Goal: Find specific page/section: Find specific page/section

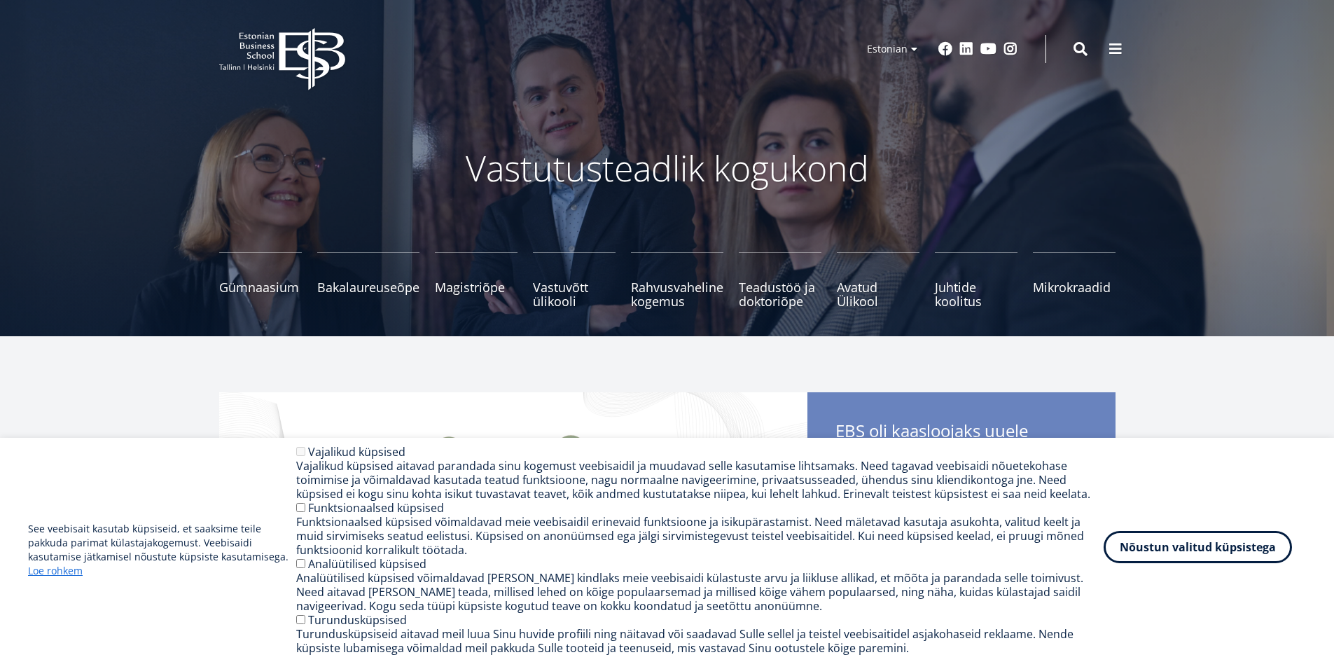
click at [1190, 550] on button "Nõustun valitud küpsistega" at bounding box center [1197, 547] width 188 height 32
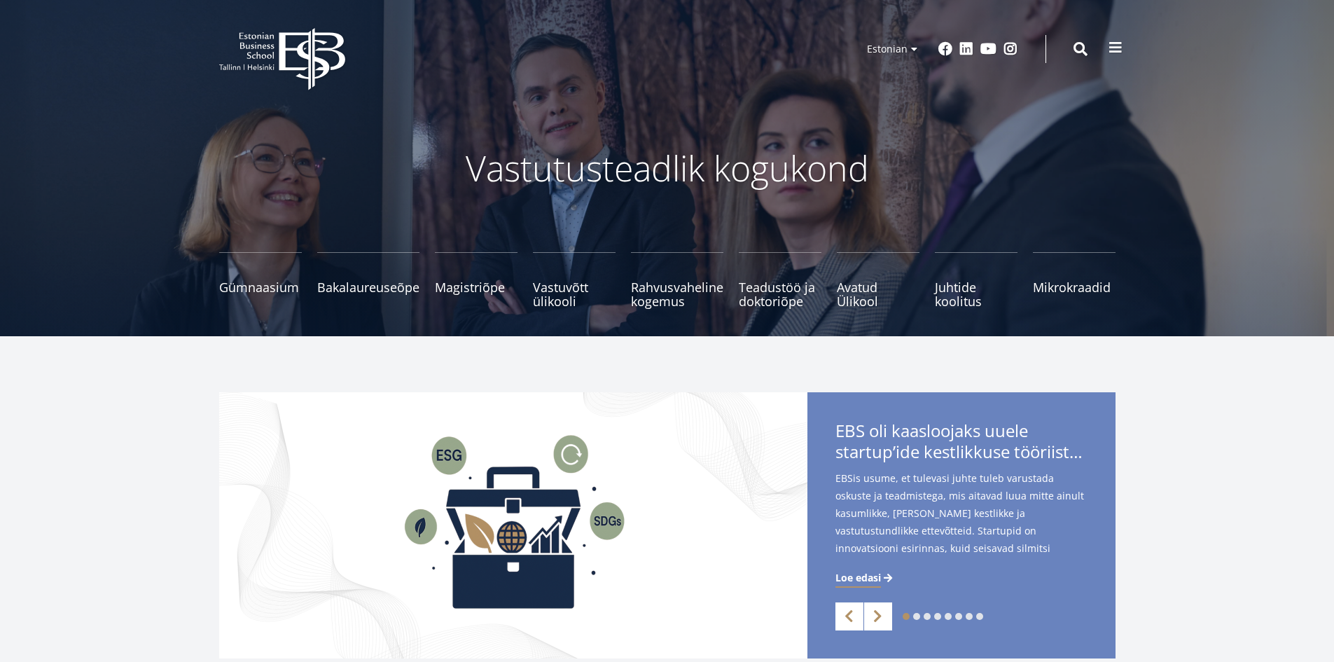
click at [1113, 41] on span at bounding box center [1115, 48] width 14 height 14
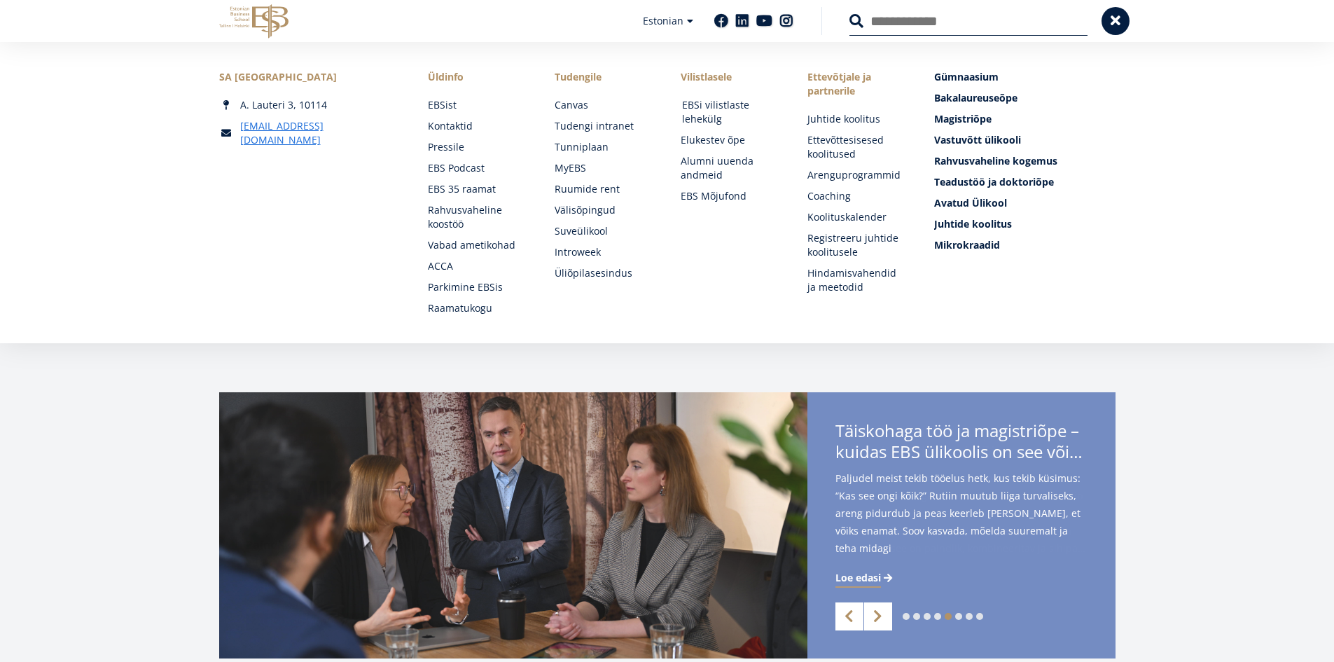
click at [721, 106] on link "EBSi vilistlaste lehekülg" at bounding box center [731, 112] width 99 height 28
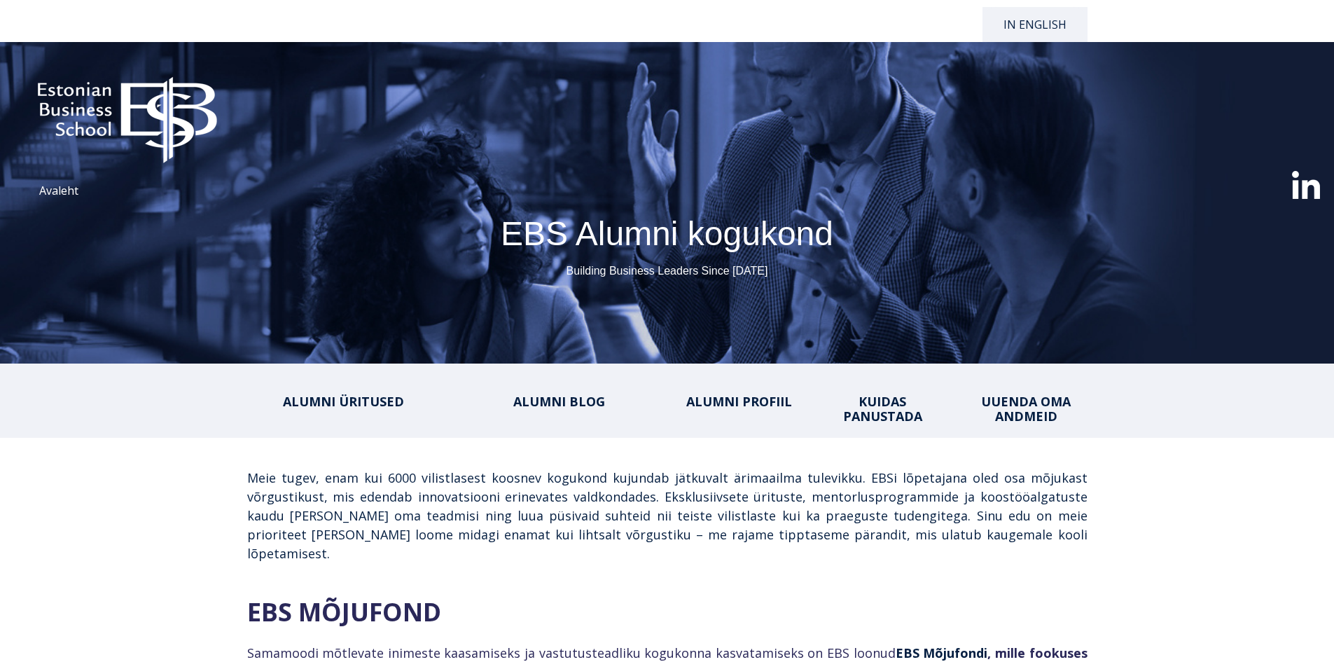
select select "**"
